Goal: Task Accomplishment & Management: Use online tool/utility

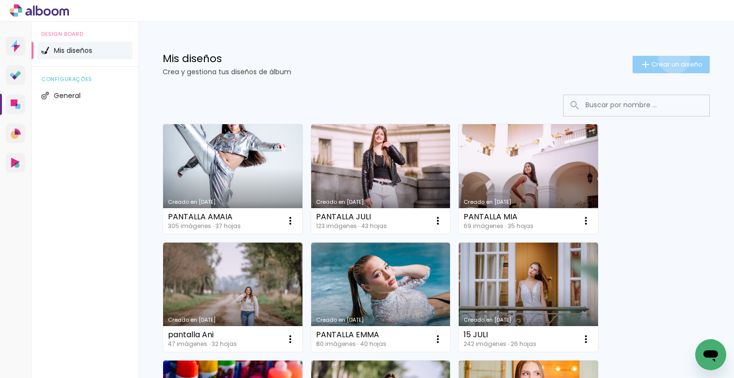
click at [666, 58] on paper-button "Crear un diseño" at bounding box center [670, 64] width 77 height 17
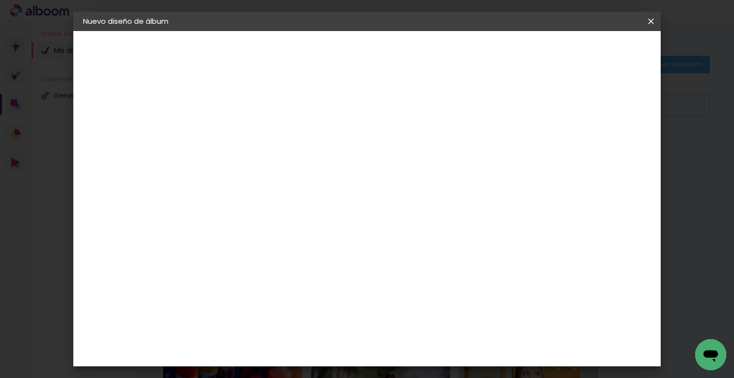
click at [242, 131] on input at bounding box center [242, 130] width 0 height 15
type input "PANTALLA VANE Y [PERSON_NAME]"
type paper-input "PANTALLA VANE Y [PERSON_NAME]"
click at [337, 43] on paper-button "Avanzar" at bounding box center [314, 51] width 47 height 17
click at [407, 151] on paper-item "Tamaño libre" at bounding box center [361, 147] width 91 height 21
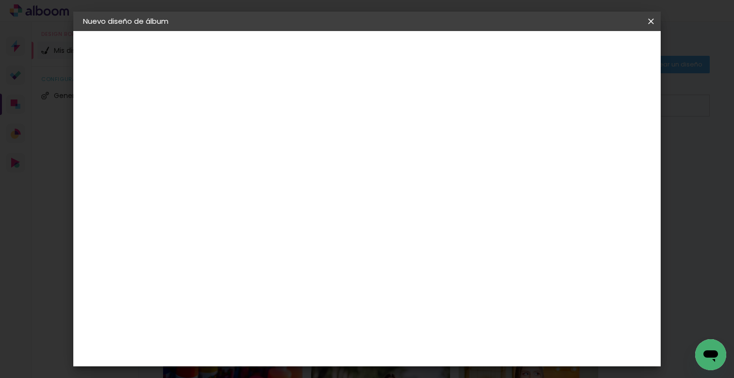
click at [0, 0] on slot "Avanzar" at bounding box center [0, 0] width 0 height 0
drag, startPoint x: 223, startPoint y: 266, endPoint x: 179, endPoint y: 257, distance: 44.6
click at [182, 31] on quentale-album-spec "Empezar diseño Empezar diseño" at bounding box center [366, 31] width 587 height 0
type input "3"
type input "16,87"
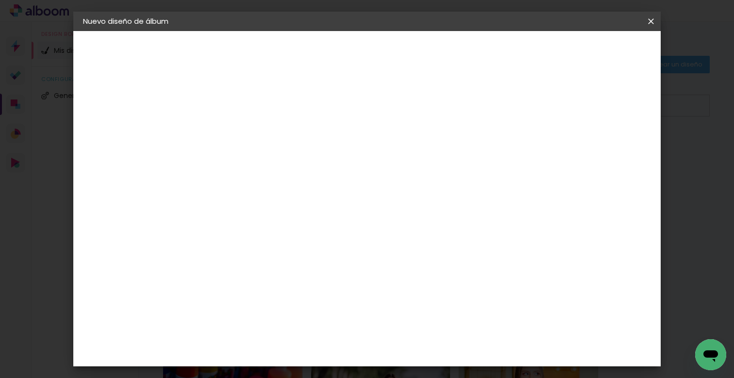
type paper-input "16,87"
drag, startPoint x: 432, startPoint y: 310, endPoint x: 402, endPoint y: 311, distance: 29.6
click at [408, 310] on input "60" at bounding box center [420, 309] width 25 height 15
type input "28"
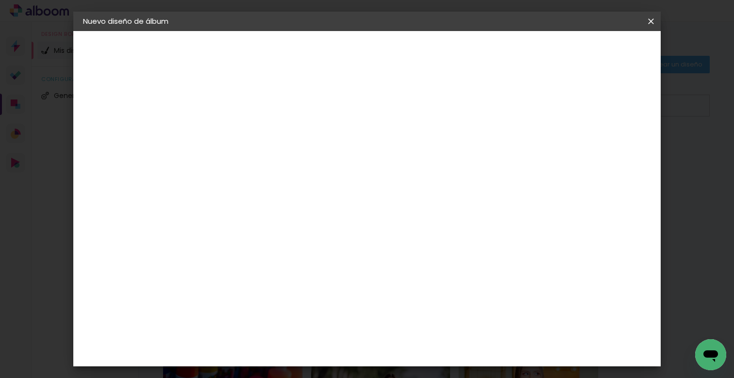
type paper-input "28"
type input "4"
type paper-input "4"
click at [598, 81] on input "4" at bounding box center [594, 78] width 17 height 15
click at [598, 81] on header "Tamaño libre Ajuste el ancho, la altura y la sangría de las hojas. Volver Empez…" at bounding box center [406, 56] width 415 height 50
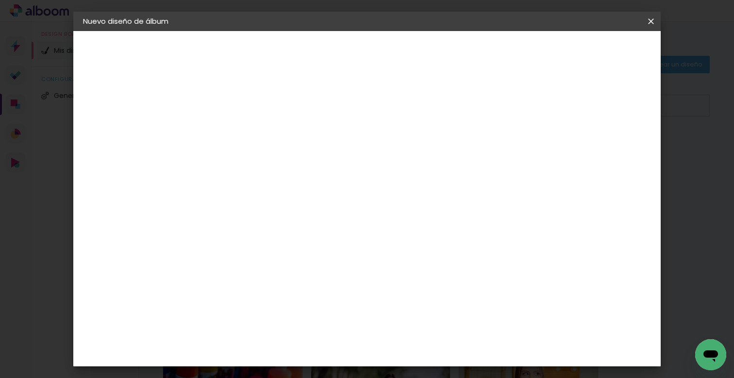
click at [598, 81] on header "Tamaño libre Ajuste el ancho, la altura y la sangría de las hojas. Volver Empez…" at bounding box center [406, 56] width 415 height 50
type input "3"
type paper-input "3"
click at [601, 148] on input "3" at bounding box center [596, 146] width 17 height 15
type input "2"
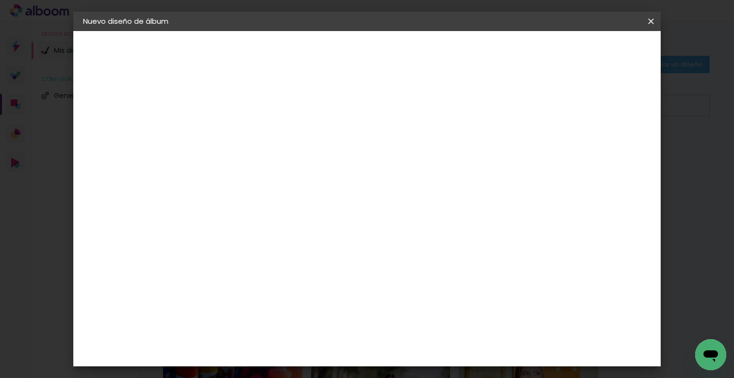
type paper-input "2"
click at [601, 148] on input "2" at bounding box center [599, 146] width 17 height 15
type input "1"
type paper-input "1"
click at [601, 149] on input "1" at bounding box center [604, 146] width 17 height 15
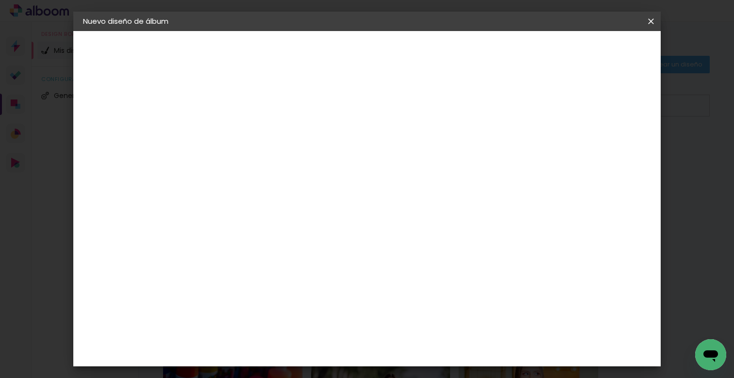
type input "0"
click at [607, 149] on input "0" at bounding box center [606, 146] width 17 height 15
type input "3"
type paper-input "3"
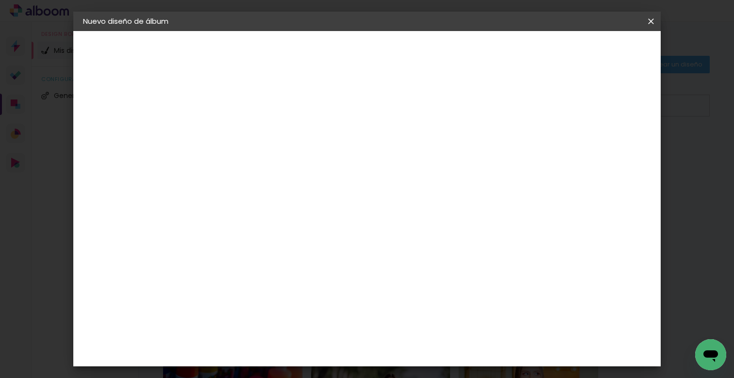
click at [247, 110] on input "3" at bounding box center [234, 111] width 33 height 12
type input "2"
type paper-input "2"
click at [249, 114] on input "2" at bounding box center [234, 111] width 33 height 12
type input "1"
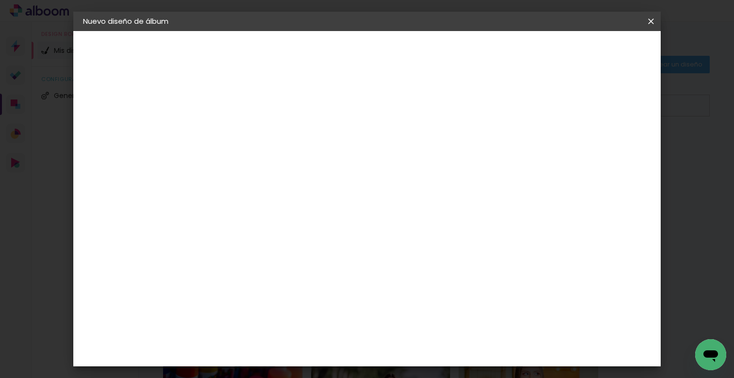
type paper-input "1"
click at [249, 114] on input "1" at bounding box center [234, 111] width 33 height 12
type input "0"
type paper-input "0"
click at [249, 114] on input "0" at bounding box center [234, 111] width 33 height 12
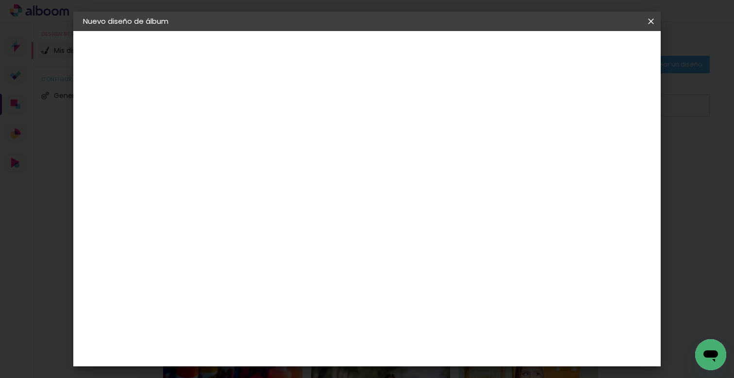
click at [590, 50] on span "Empezar diseño" at bounding box center [563, 51] width 54 height 7
